Goal: Information Seeking & Learning: Learn about a topic

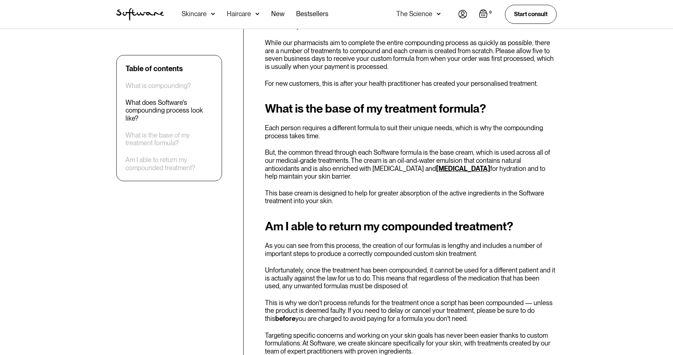
scroll to position [1001, 0]
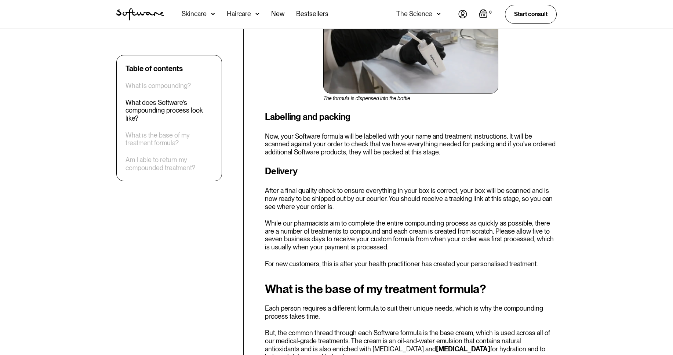
click at [201, 13] on div "Skincare" at bounding box center [194, 13] width 25 height 7
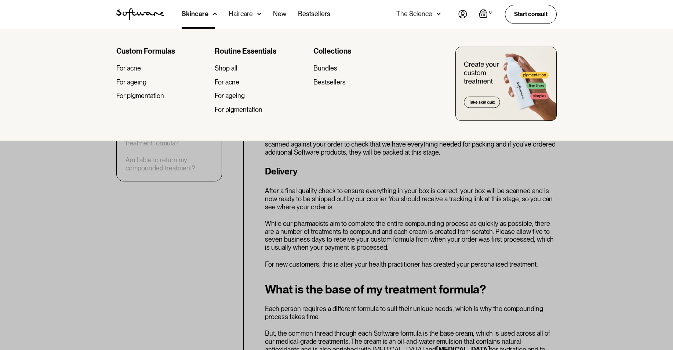
click at [499, 106] on img at bounding box center [505, 84] width 101 height 74
click at [88, 135] on div "Custom Formulas For acne For ageing For pigmentation Routine Essentials Shop al…" at bounding box center [336, 85] width 673 height 112
click at [228, 285] on div at bounding box center [336, 204] width 673 height 350
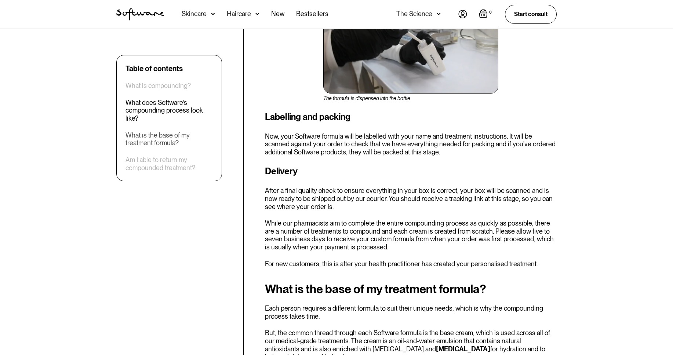
click at [168, 139] on div "What is the base of my treatment formula?" at bounding box center [168, 139] width 87 height 16
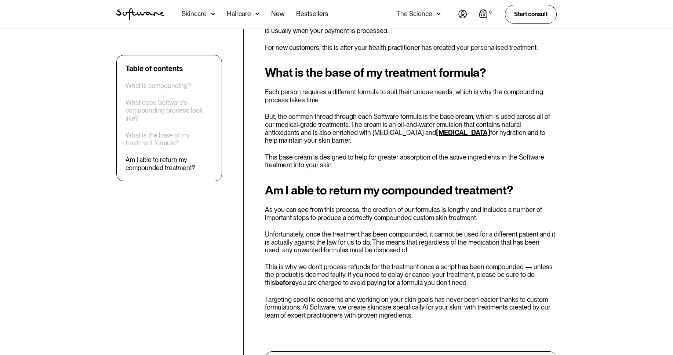
scroll to position [1220, 0]
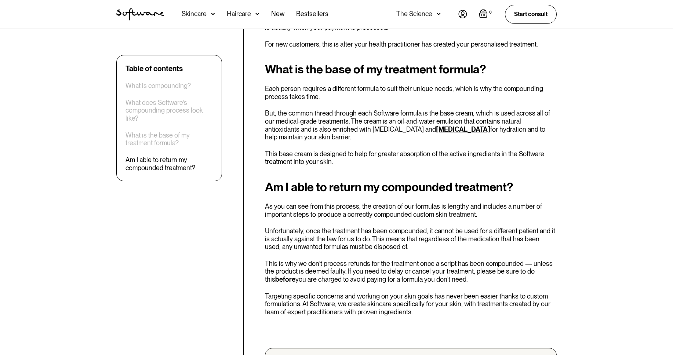
click at [436, 125] on link "hyaluronic acid" at bounding box center [463, 129] width 54 height 8
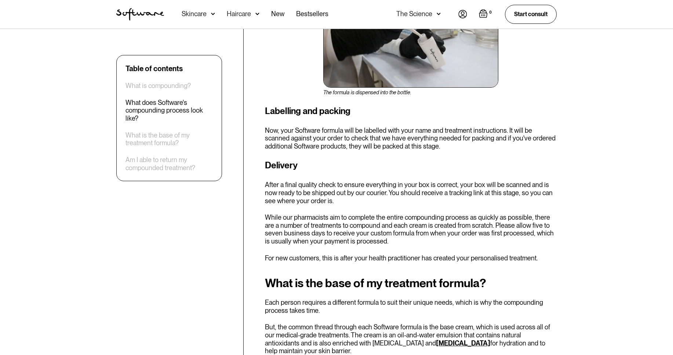
scroll to position [1001, 0]
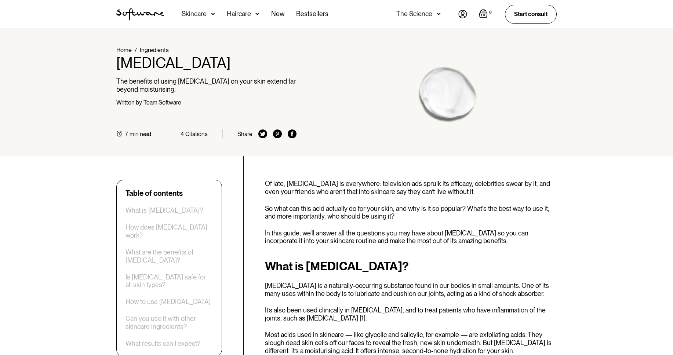
click at [165, 50] on link "Ingredients" at bounding box center [154, 50] width 29 height 7
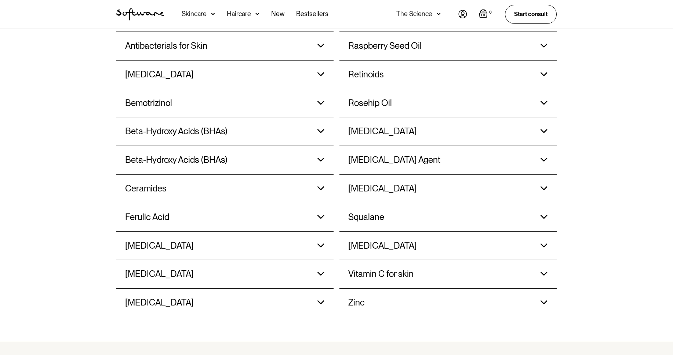
scroll to position [726, 0]
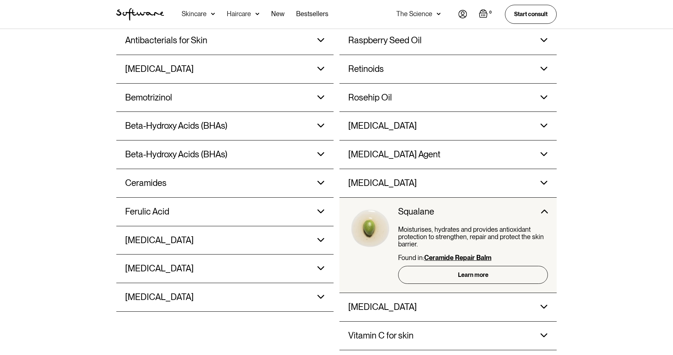
click at [595, 267] on div "All ingredients Acetyl Hexapeptide-8 Acetyl hexapeptide-8 smooths expression li…" at bounding box center [336, 141] width 673 height 523
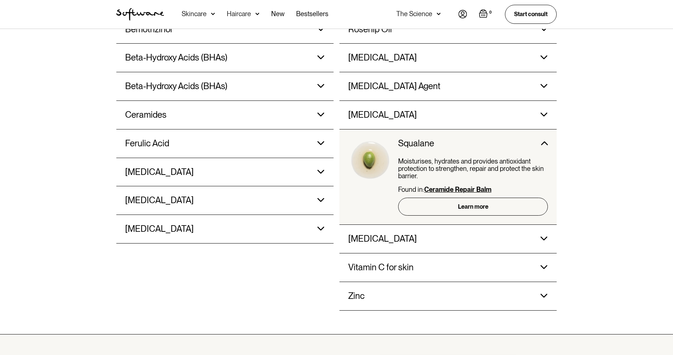
scroll to position [795, 0]
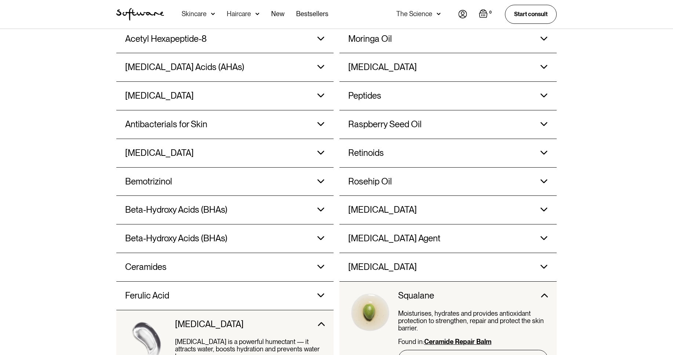
scroll to position [680, 0]
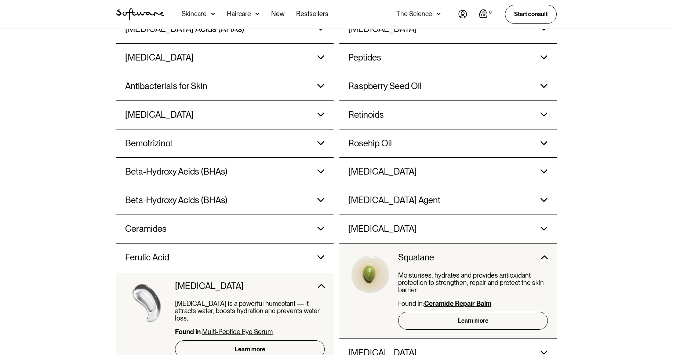
click at [473, 303] on strong "Ceramide Repair Balm" at bounding box center [457, 304] width 67 height 8
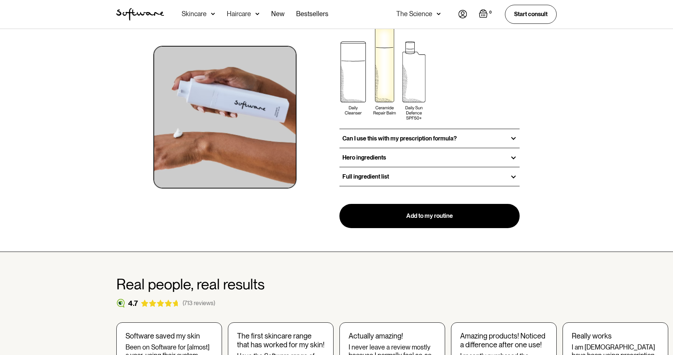
scroll to position [971, 0]
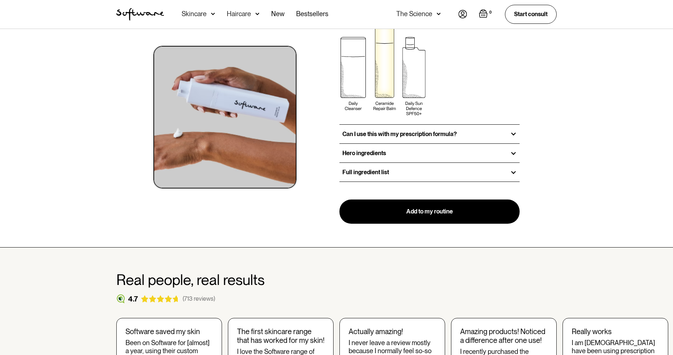
click at [516, 174] on div at bounding box center [513, 172] width 7 height 7
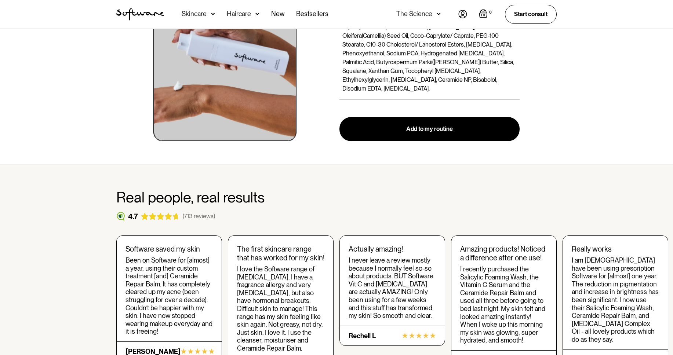
scroll to position [1167, 0]
